Goal: Information Seeking & Learning: Check status

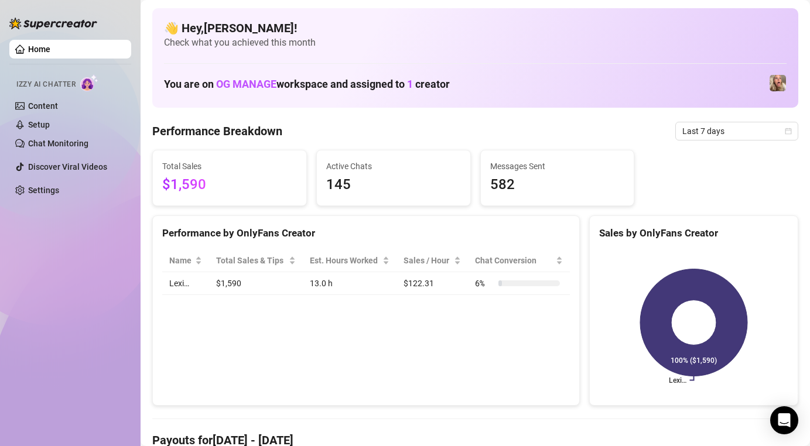
drag, startPoint x: 194, startPoint y: 188, endPoint x: 278, endPoint y: 188, distance: 83.7
click at [234, 188] on span "$1,590" at bounding box center [229, 185] width 135 height 22
click at [343, 186] on span "145" at bounding box center [393, 185] width 135 height 22
drag, startPoint x: 518, startPoint y: 197, endPoint x: 468, endPoint y: 194, distance: 50.4
click at [468, 194] on div "Total Sales $1,590 Active Chats 145 Messages Sent 582" at bounding box center [475, 178] width 655 height 56
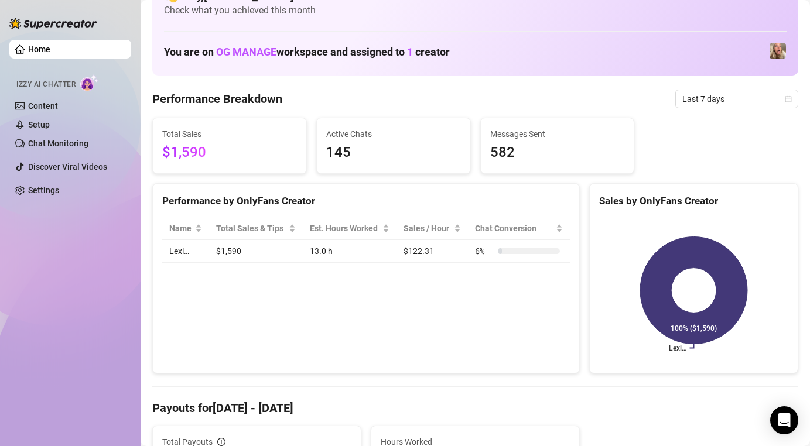
scroll to position [42, 0]
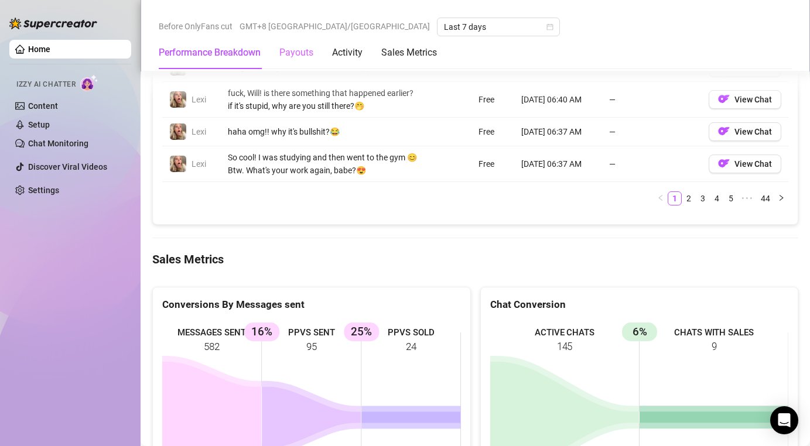
click at [291, 60] on div "Payouts" at bounding box center [296, 52] width 34 height 33
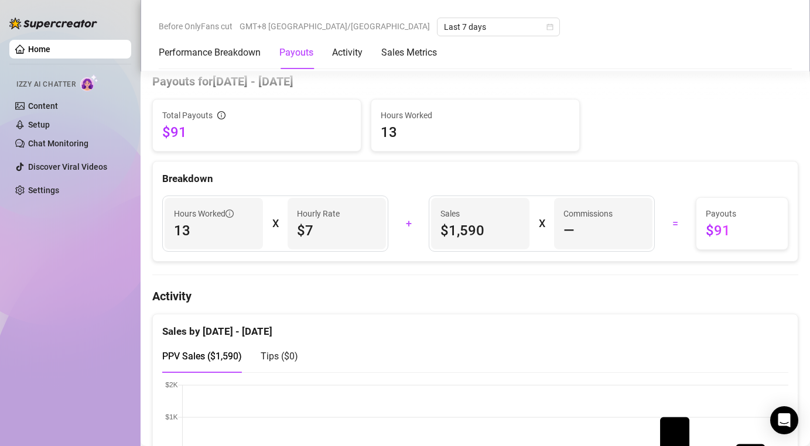
scroll to position [355, 0]
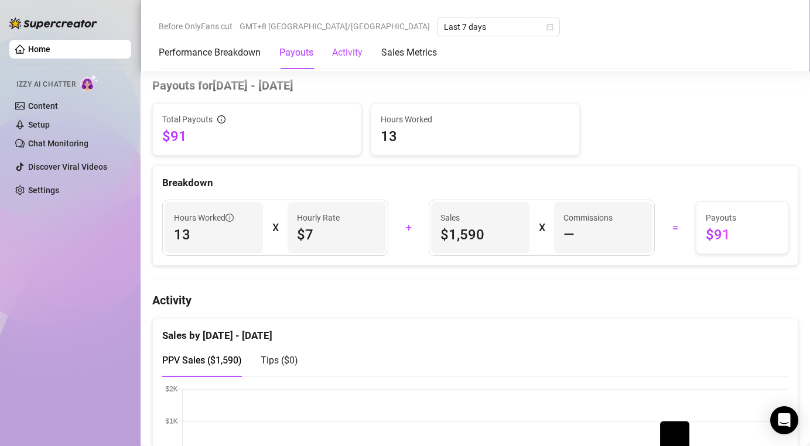
click at [352, 56] on div "Activity" at bounding box center [347, 53] width 30 height 14
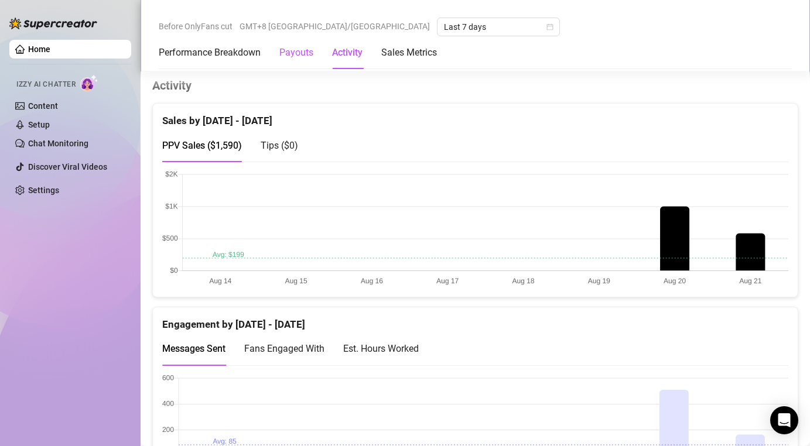
click at [310, 49] on div "Payouts" at bounding box center [296, 53] width 34 height 14
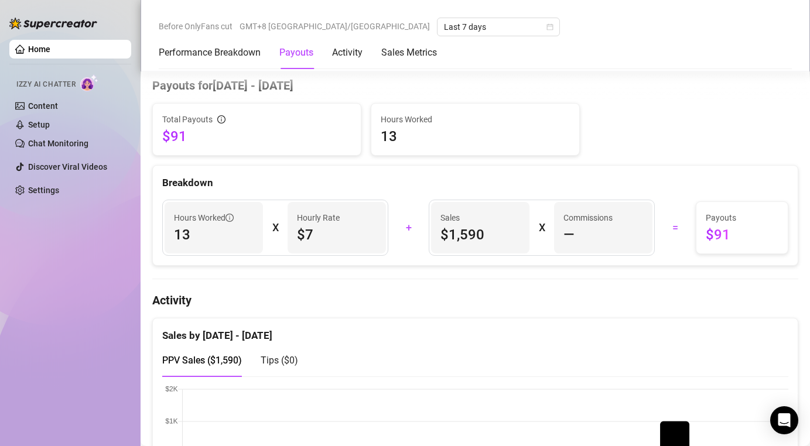
click at [329, 238] on span "$7" at bounding box center [337, 234] width 80 height 19
drag, startPoint x: 208, startPoint y: 230, endPoint x: 230, endPoint y: 227, distance: 21.9
click at [208, 230] on span "13" at bounding box center [214, 234] width 80 height 19
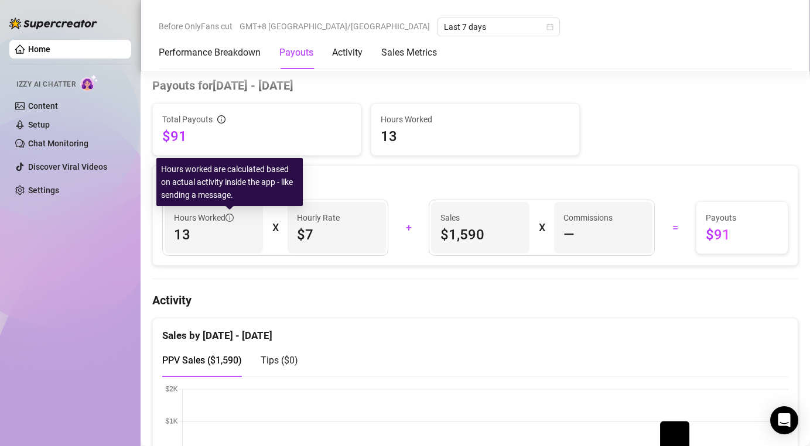
click at [228, 218] on icon "info-circle" at bounding box center [229, 218] width 8 height 8
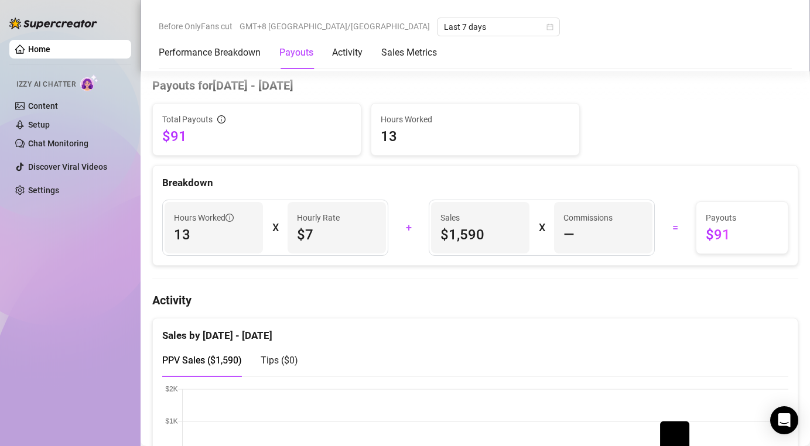
click at [234, 220] on div "Hours Worked" at bounding box center [214, 217] width 80 height 13
click at [230, 217] on icon "info-circle" at bounding box center [229, 218] width 8 height 8
drag, startPoint x: 187, startPoint y: 232, endPoint x: 205, endPoint y: 232, distance: 18.2
click at [193, 232] on span "13" at bounding box center [214, 234] width 80 height 19
click at [206, 232] on span "13" at bounding box center [214, 234] width 80 height 19
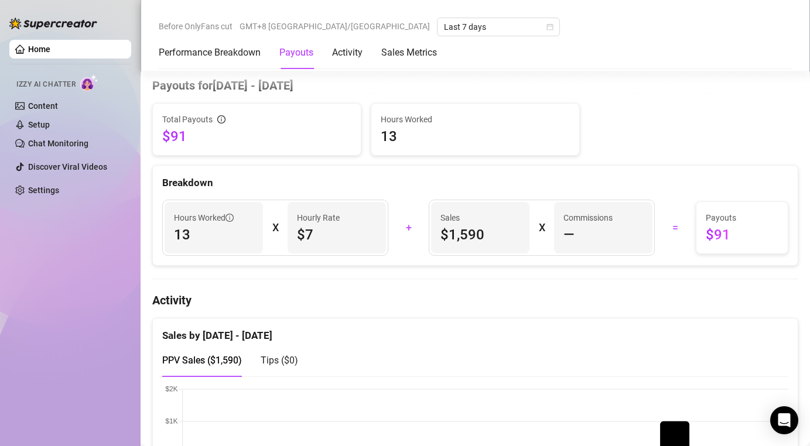
click at [273, 225] on div "X" at bounding box center [275, 227] width 6 height 19
click at [225, 227] on span "13" at bounding box center [214, 234] width 80 height 19
click at [225, 224] on span "Hours Worked" at bounding box center [204, 217] width 60 height 13
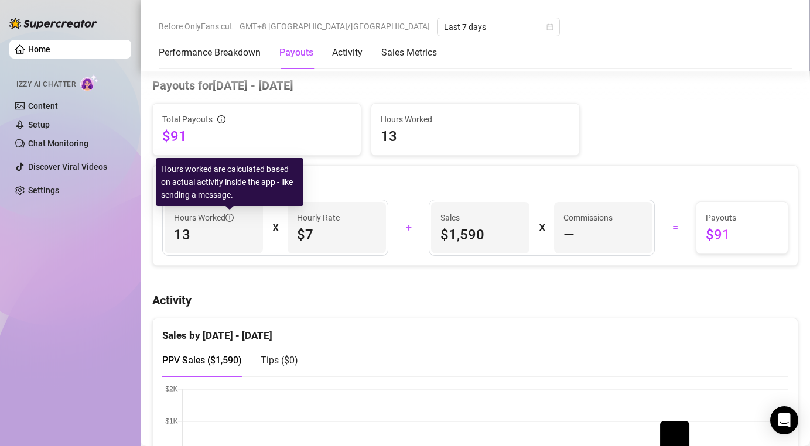
click at [233, 215] on icon "info-circle" at bounding box center [229, 218] width 8 height 8
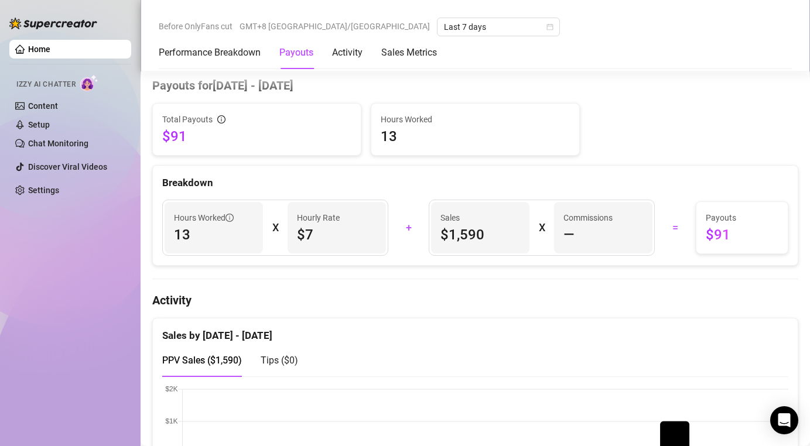
click at [481, 235] on span "$1,590" at bounding box center [480, 234] width 80 height 19
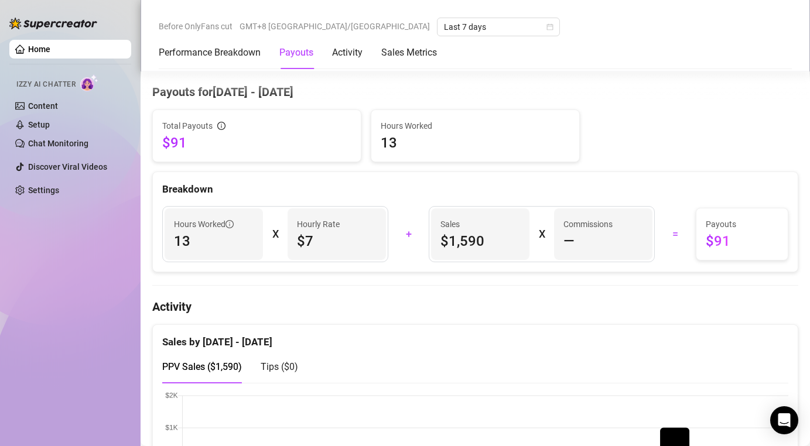
click at [578, 234] on div "—" at bounding box center [603, 241] width 80 height 19
click at [568, 235] on span "—" at bounding box center [568, 241] width 11 height 19
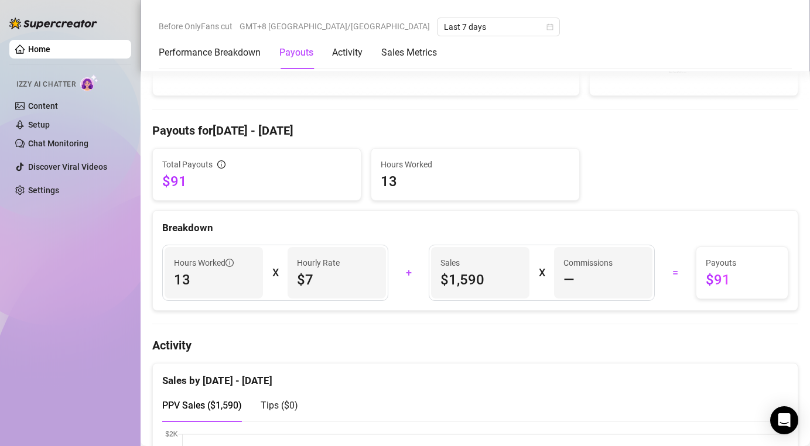
scroll to position [163, 0]
